Goal: Task Accomplishment & Management: Manage account settings

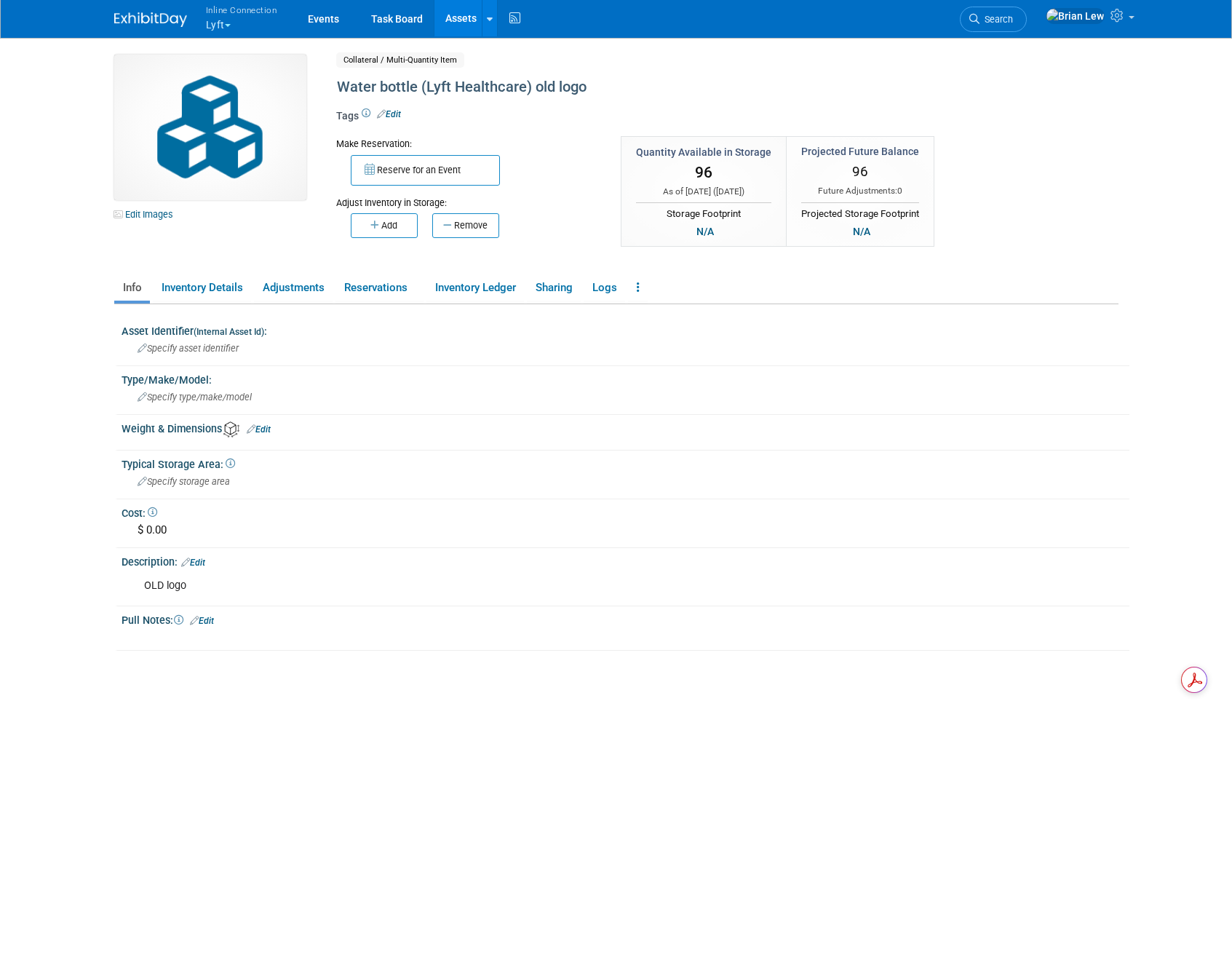
click at [236, 20] on button "Inline Connection Lyft" at bounding box center [250, 19] width 91 height 38
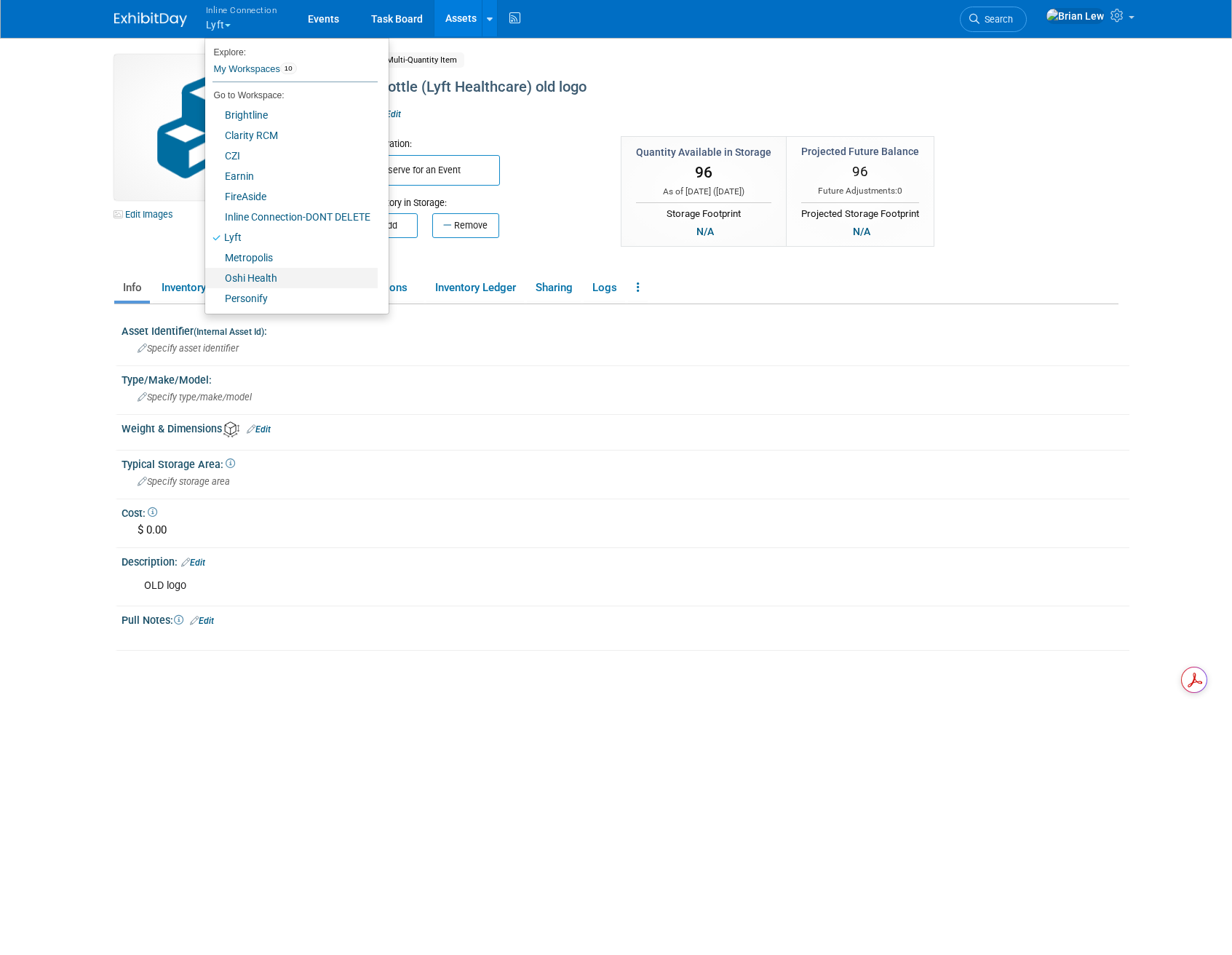
click at [250, 276] on link "Oshi Health" at bounding box center [291, 278] width 173 height 20
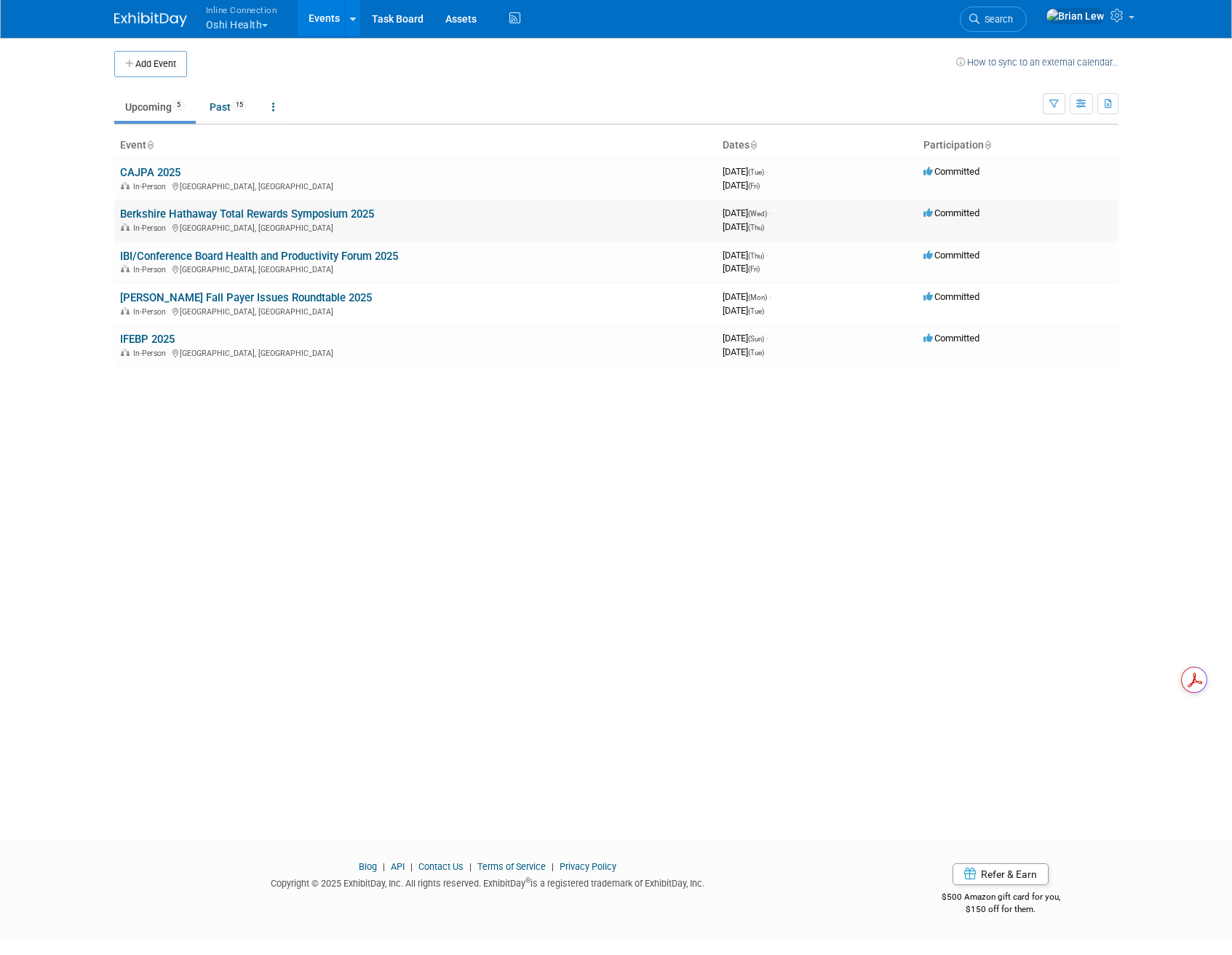
click at [274, 216] on link "Berkshire Hathaway Total Rewards Symposium 2025" at bounding box center [247, 214] width 254 height 13
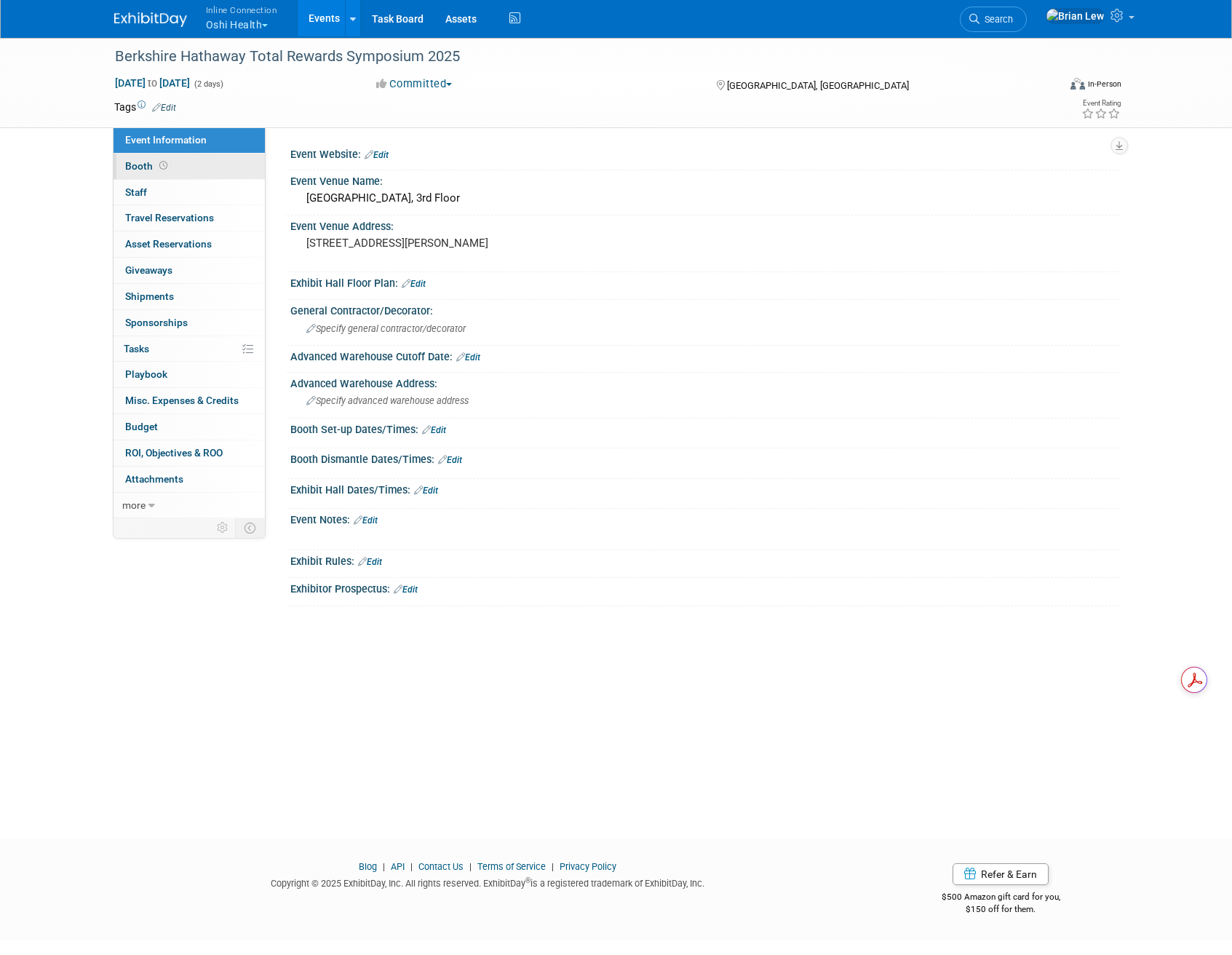
click at [211, 165] on link "Booth" at bounding box center [189, 166] width 152 height 25
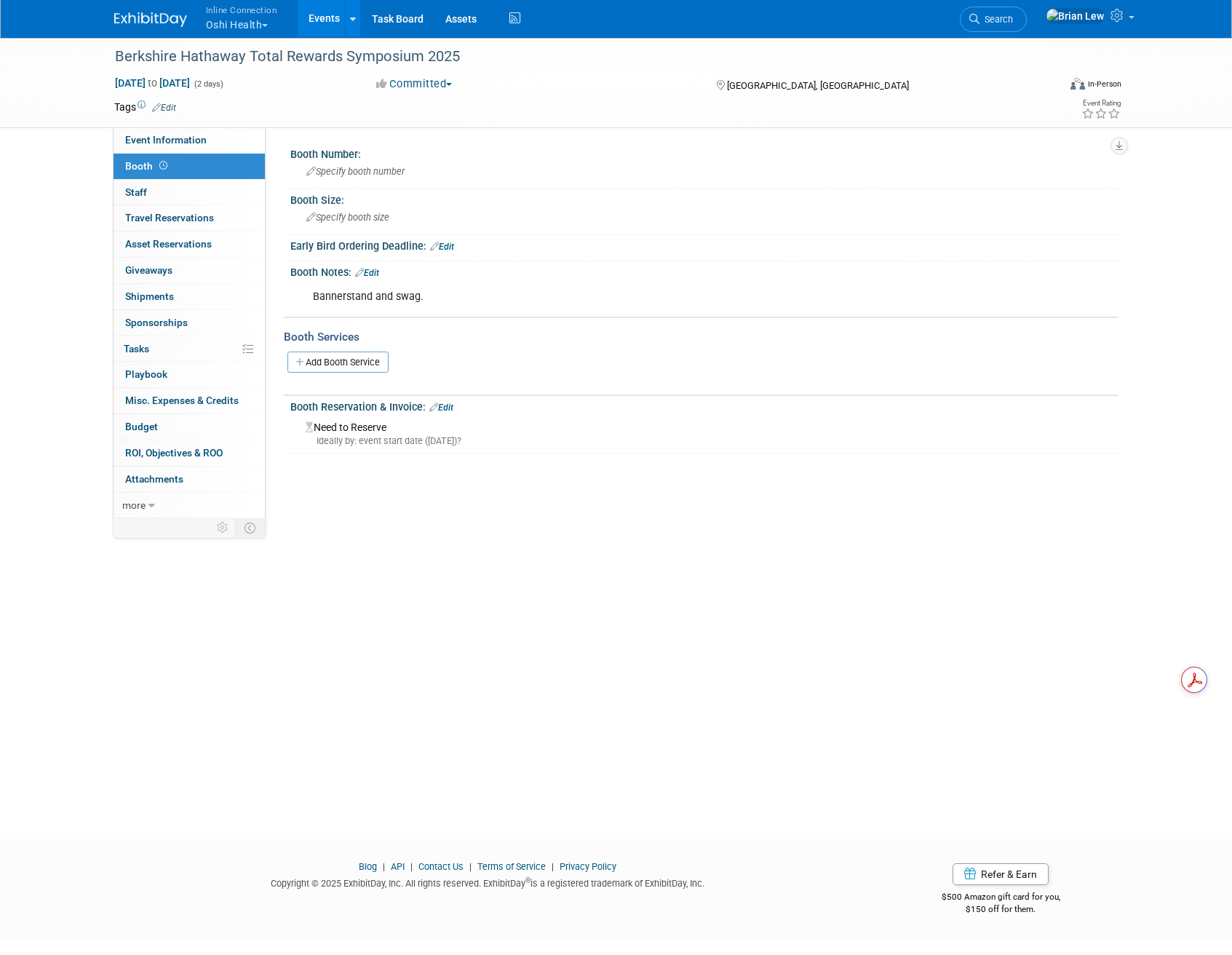
click at [370, 268] on link "Edit" at bounding box center [366, 273] width 24 height 10
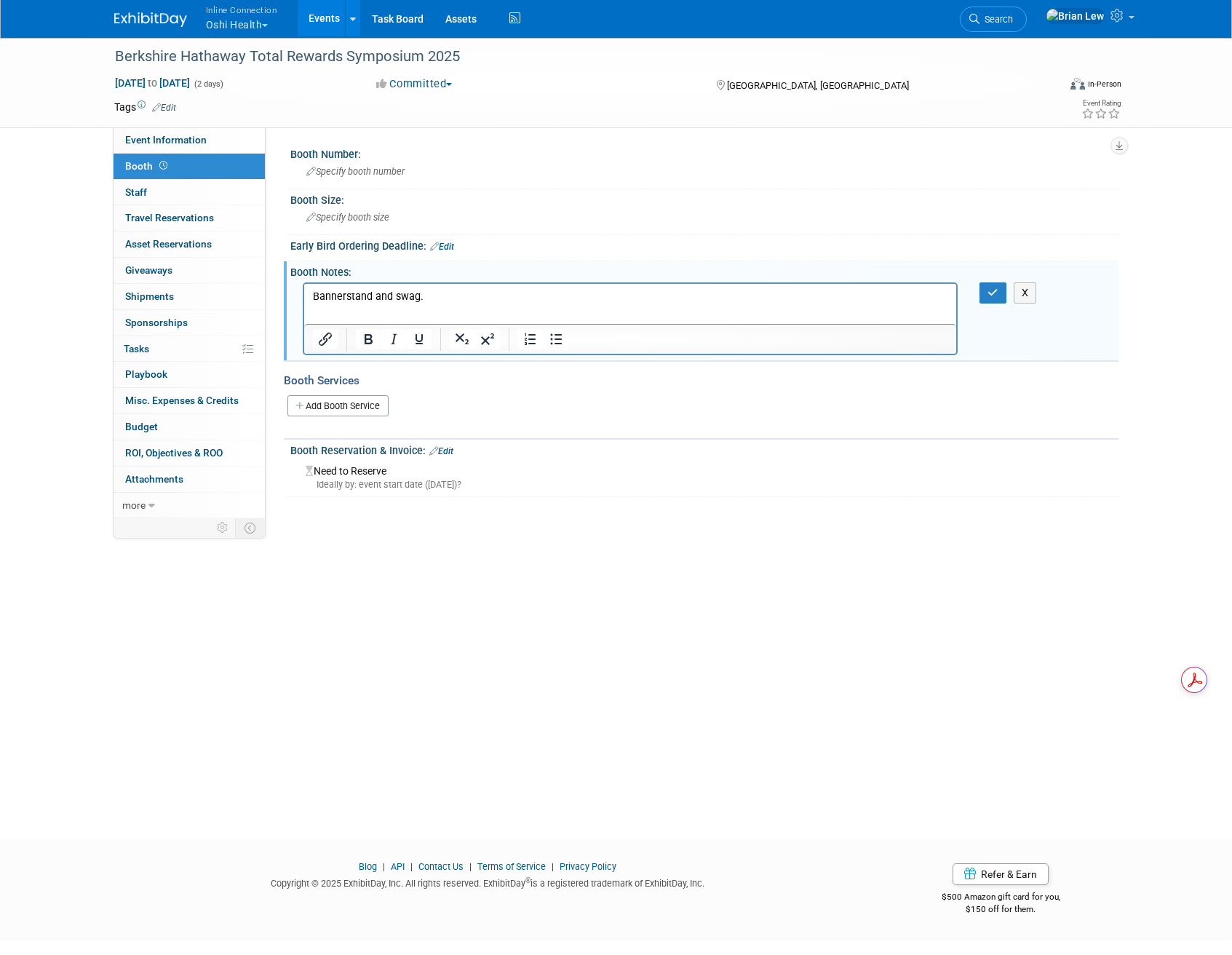
click at [371, 291] on p "Bannerstand and swag." at bounding box center [630, 296] width 636 height 15
click at [987, 294] on button "button" at bounding box center [993, 293] width 27 height 21
